Goal: Information Seeking & Learning: Understand process/instructions

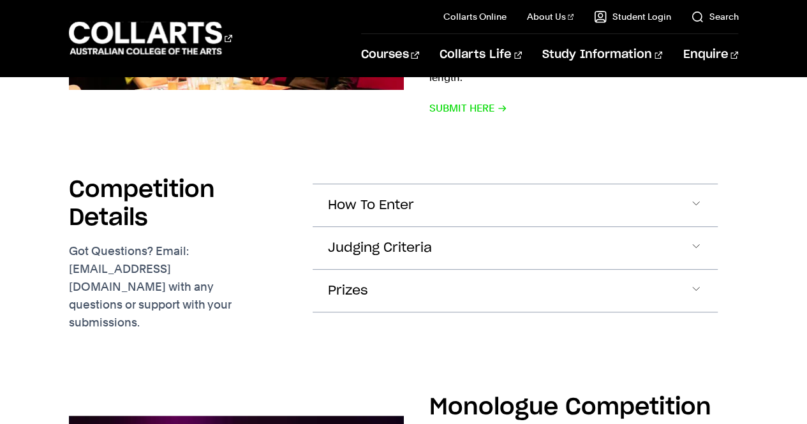
scroll to position [1082, 0]
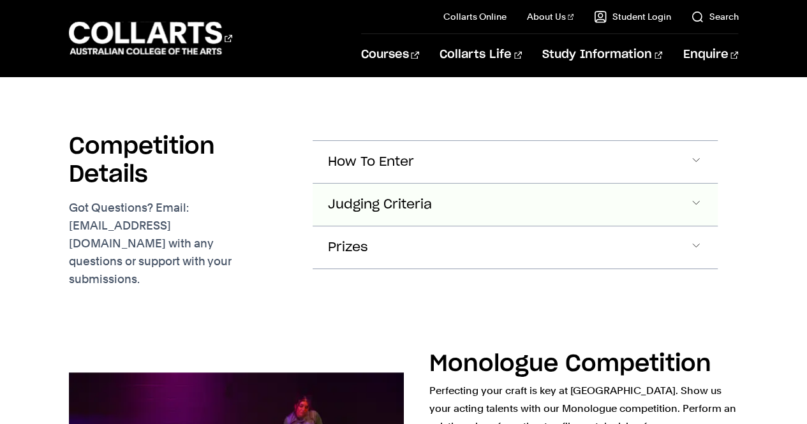
click at [408, 193] on button "Judging Criteria" at bounding box center [516, 205] width 406 height 42
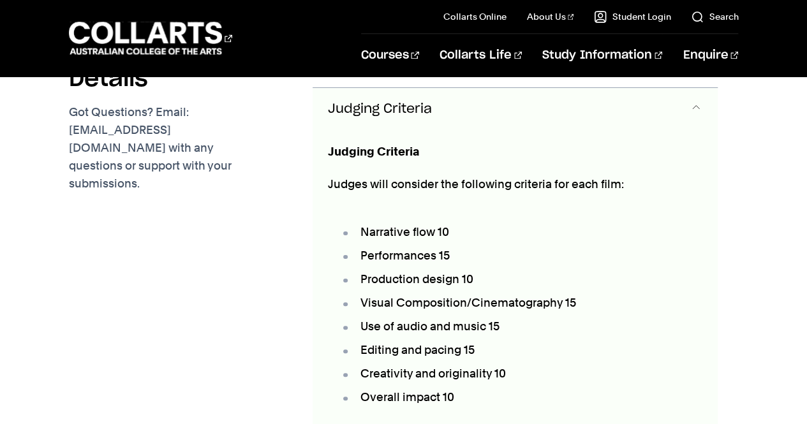
scroll to position [1175, 0]
click at [362, 102] on span "Judging Criteria" at bounding box center [380, 109] width 104 height 15
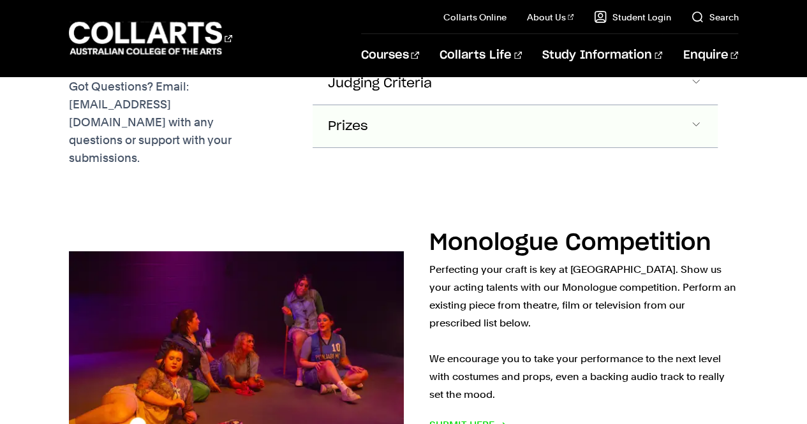
click at [348, 119] on span "Prizes" at bounding box center [348, 126] width 40 height 15
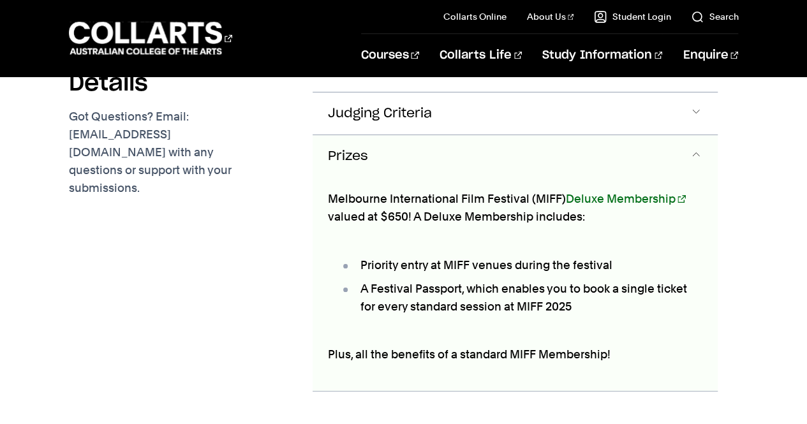
click at [348, 107] on span "Judging Criteria" at bounding box center [380, 114] width 104 height 15
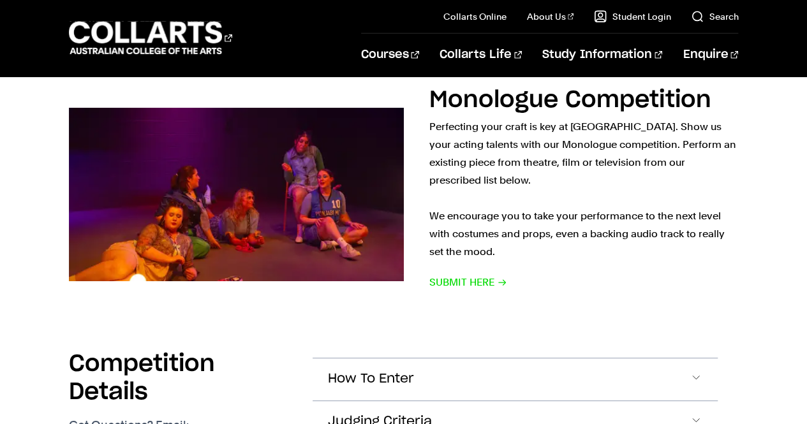
scroll to position [1889, 0]
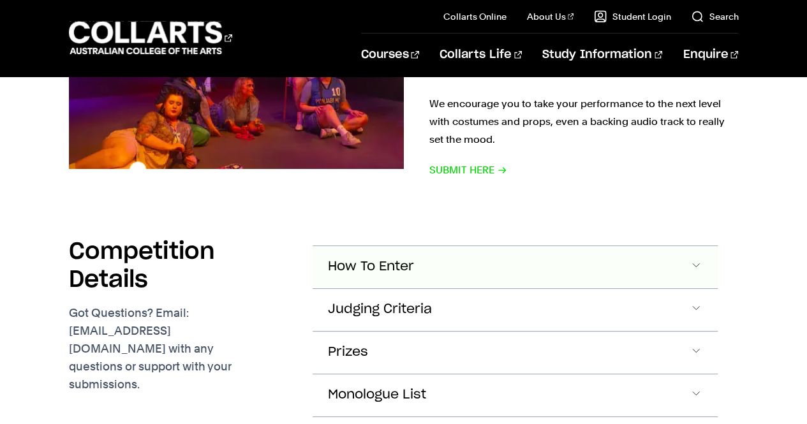
click at [358, 246] on button "How To Enter" at bounding box center [516, 267] width 406 height 42
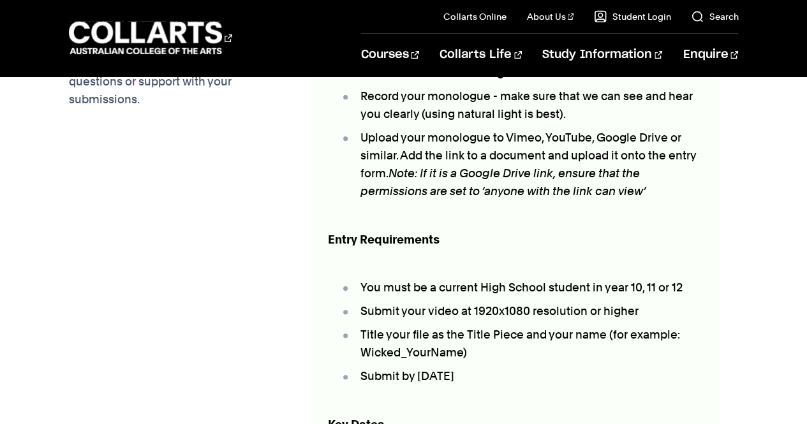
scroll to position [2242, 0]
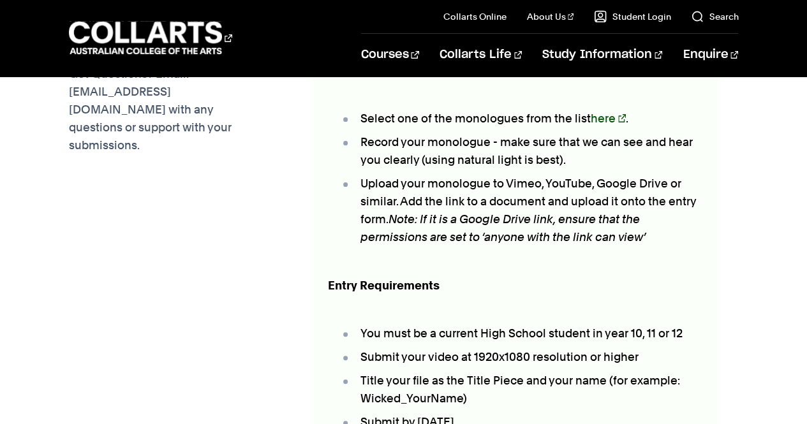
click at [605, 112] on link "here" at bounding box center [608, 118] width 35 height 13
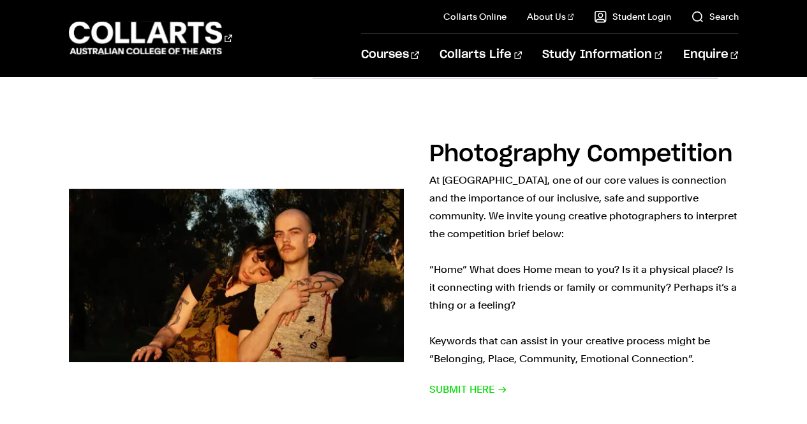
scroll to position [2942, 0]
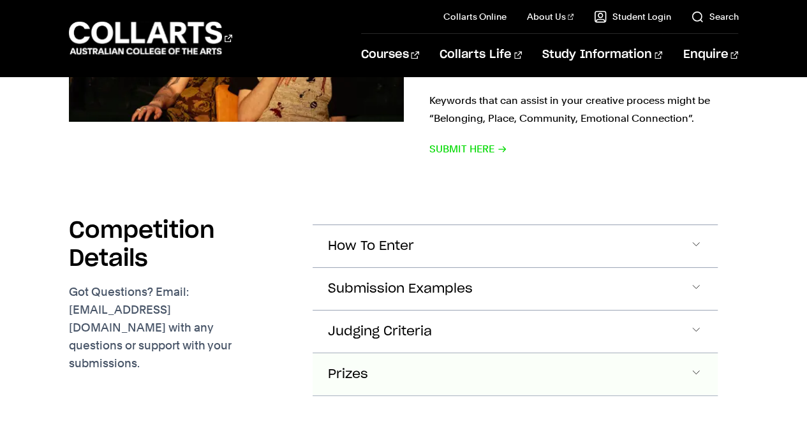
click at [516, 354] on button "Prizes" at bounding box center [516, 375] width 406 height 42
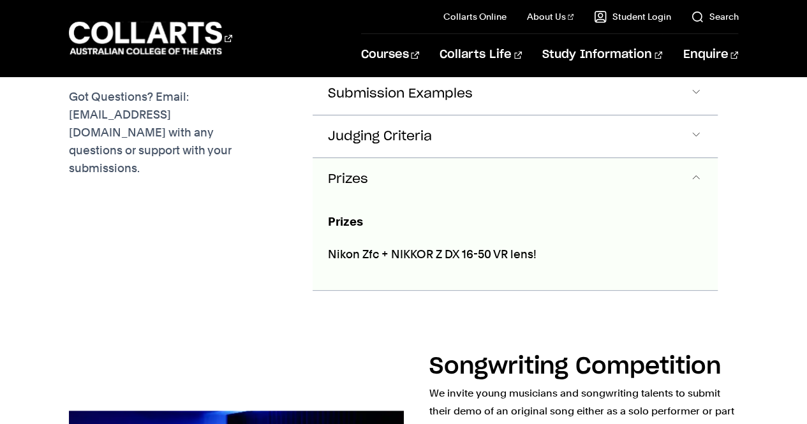
scroll to position [3338, 0]
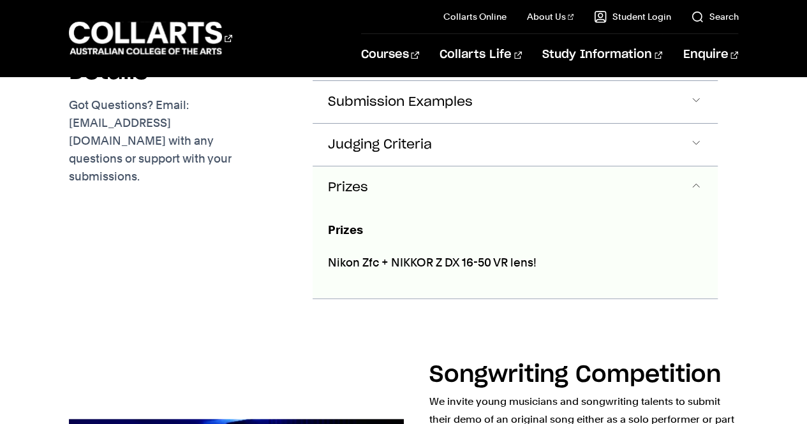
click at [454, 167] on button "Prizes" at bounding box center [516, 188] width 406 height 42
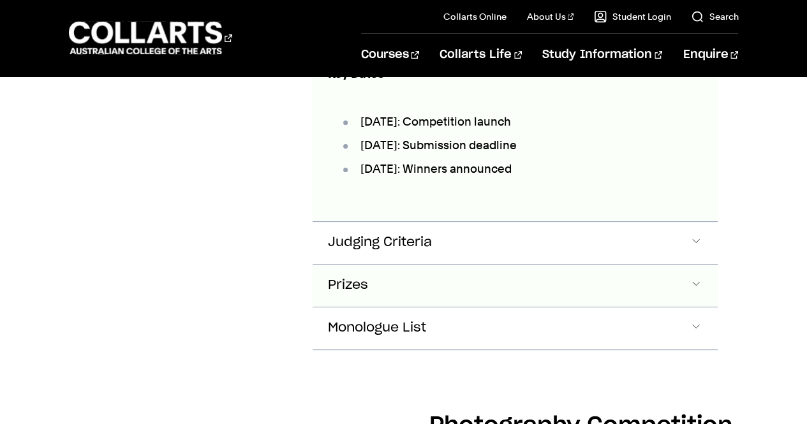
click at [391, 265] on button "Prizes" at bounding box center [516, 286] width 406 height 42
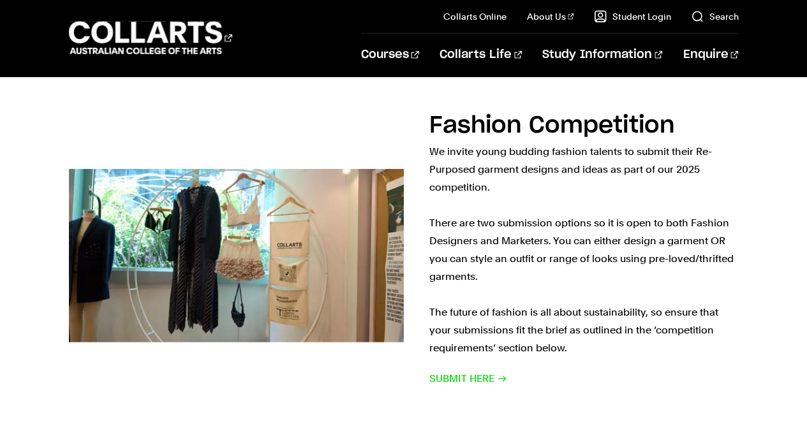
scroll to position [4181, 0]
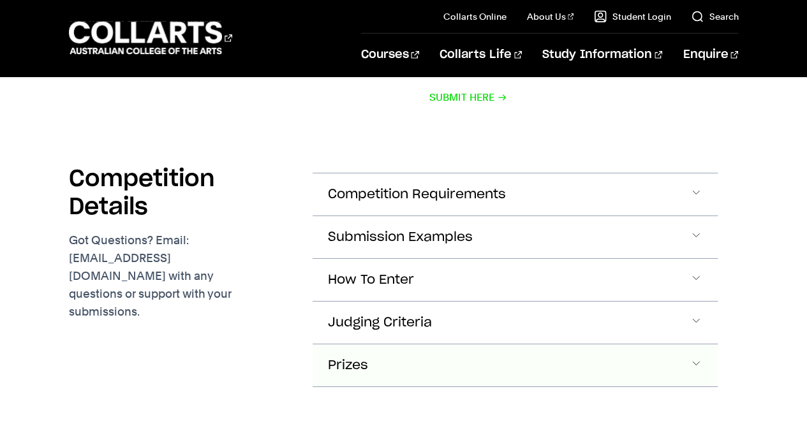
click at [422, 345] on button "Prizes" at bounding box center [516, 366] width 406 height 42
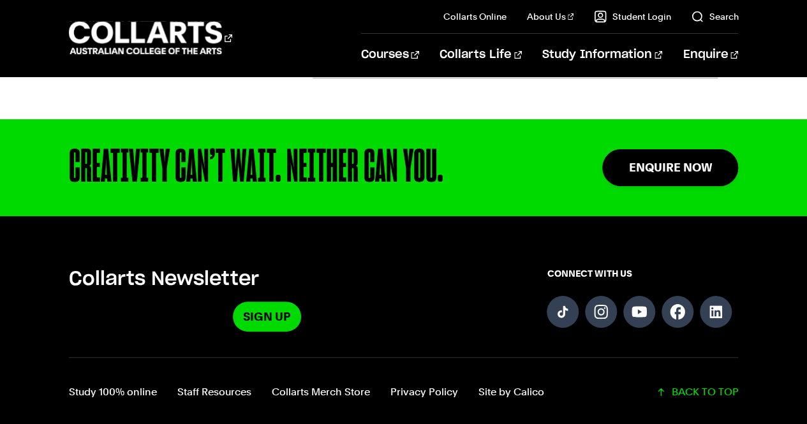
scroll to position [4864, 0]
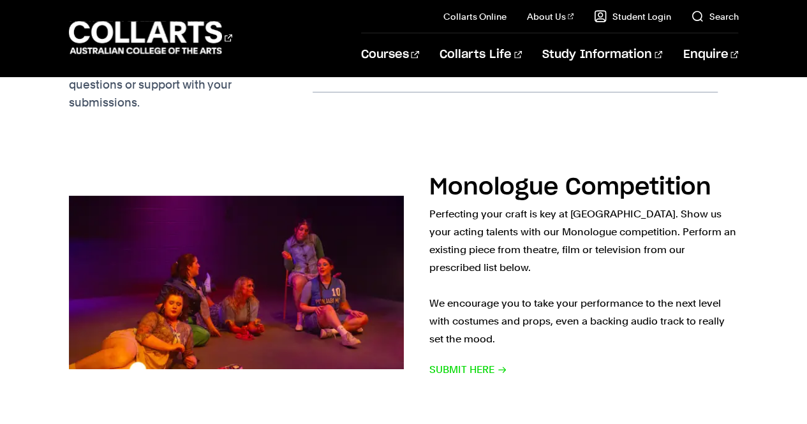
scroll to position [1750, 0]
